Goal: Transaction & Acquisition: Purchase product/service

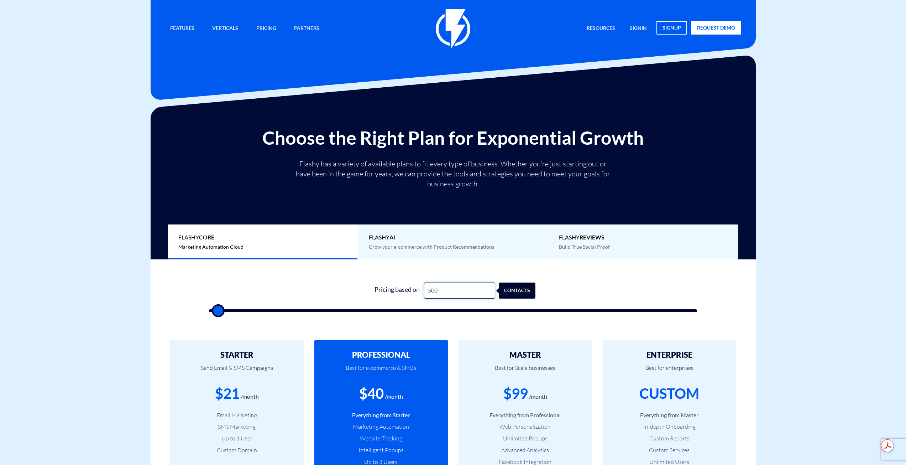
click at [453, 292] on input "500" at bounding box center [459, 290] width 71 height 16
type input "2"
type input "500"
type input "20"
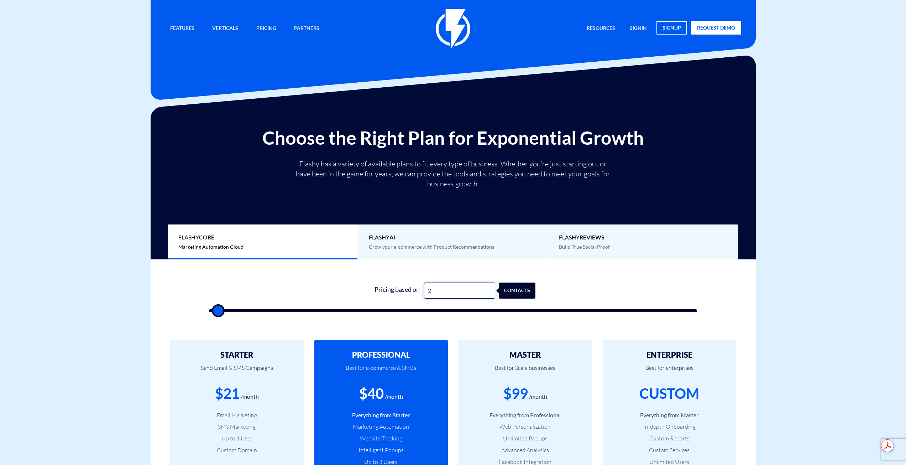
type input "500"
type input "207"
type input "500"
type input "2,070"
type input "2000"
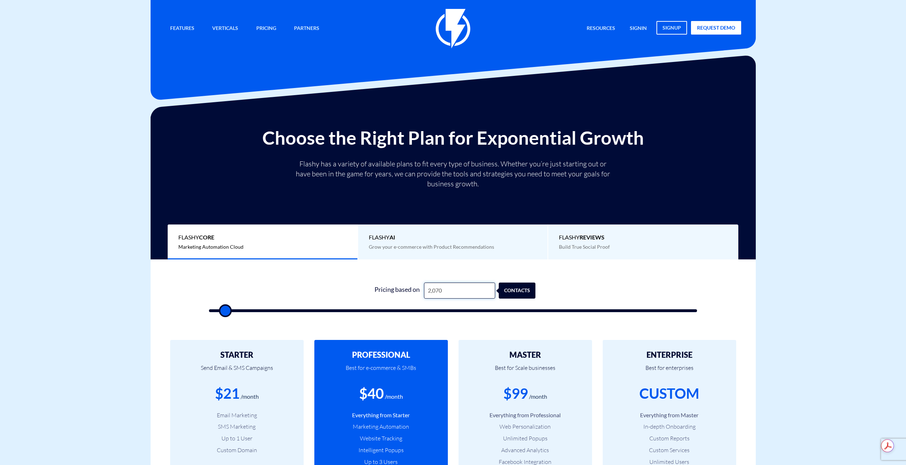
type input "20,700"
type input "20500"
type input "20,700"
